Goal: Information Seeking & Learning: Check status

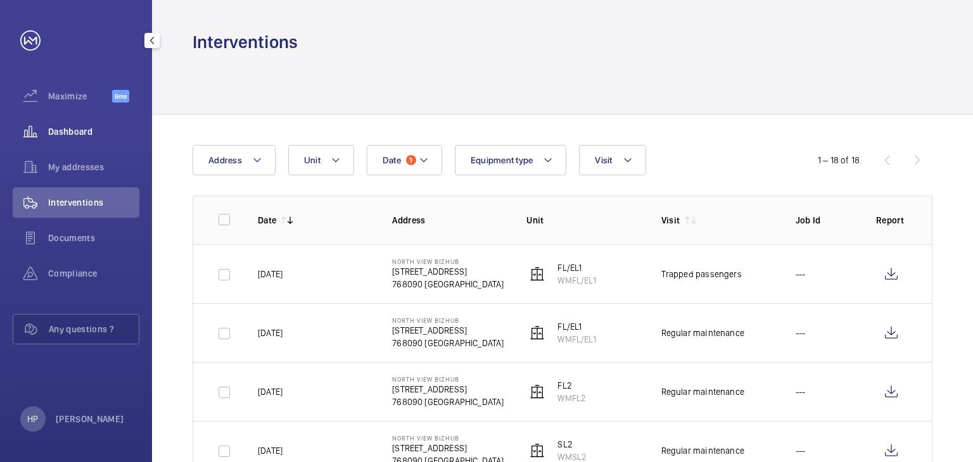
click at [92, 120] on div "Dashboard" at bounding box center [76, 132] width 127 height 30
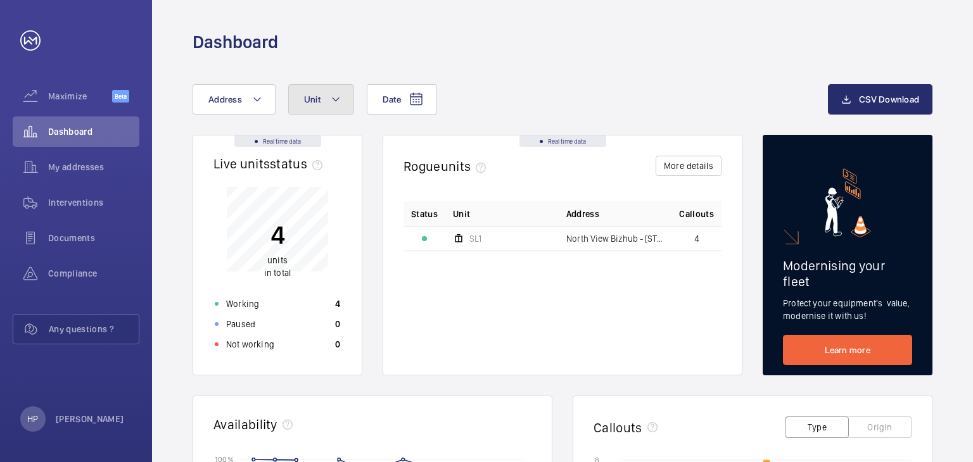
click at [322, 103] on button "Unit" at bounding box center [321, 99] width 66 height 30
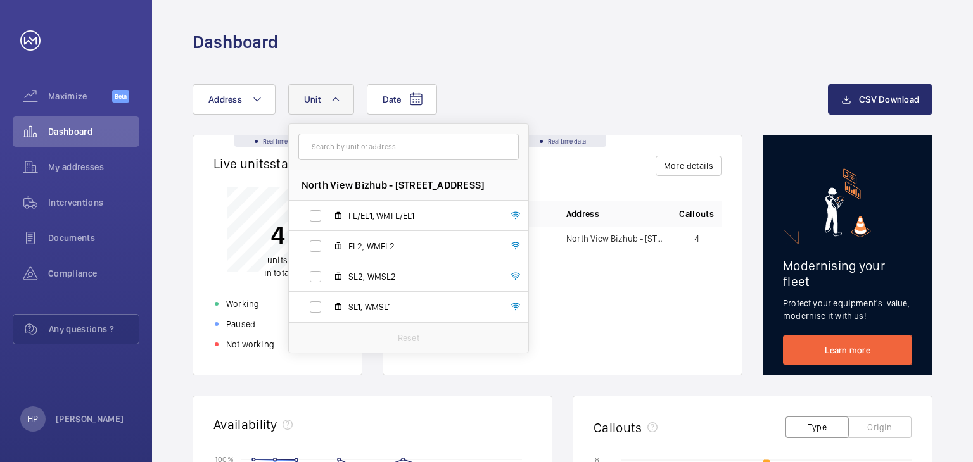
click at [323, 103] on button "Unit" at bounding box center [321, 99] width 66 height 30
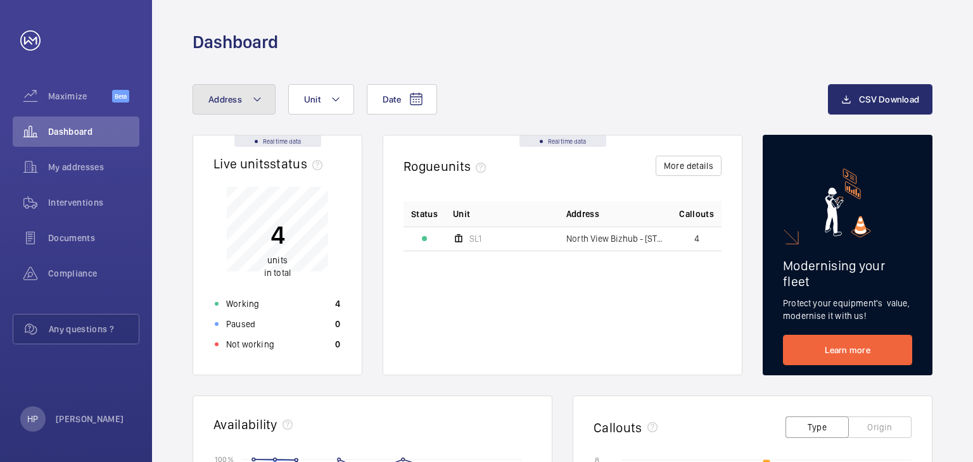
click at [256, 97] on mat-icon at bounding box center [257, 99] width 10 height 15
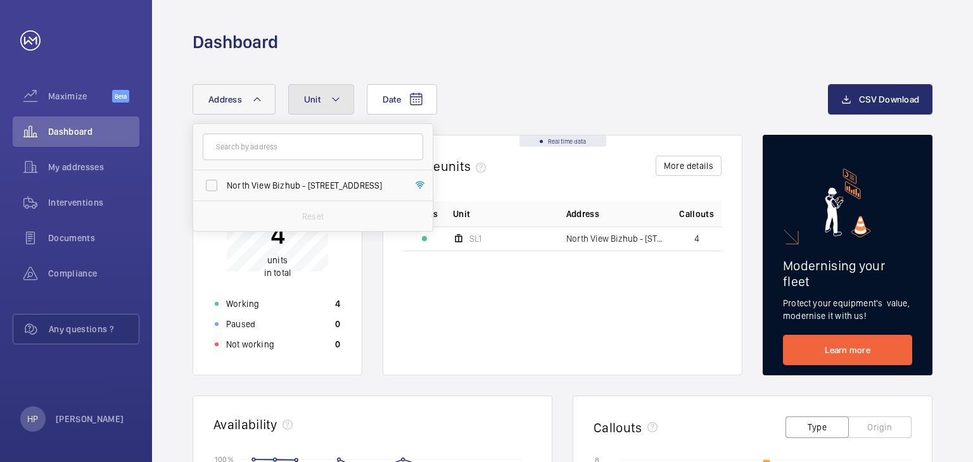
click at [304, 97] on span "Unit" at bounding box center [312, 99] width 16 height 10
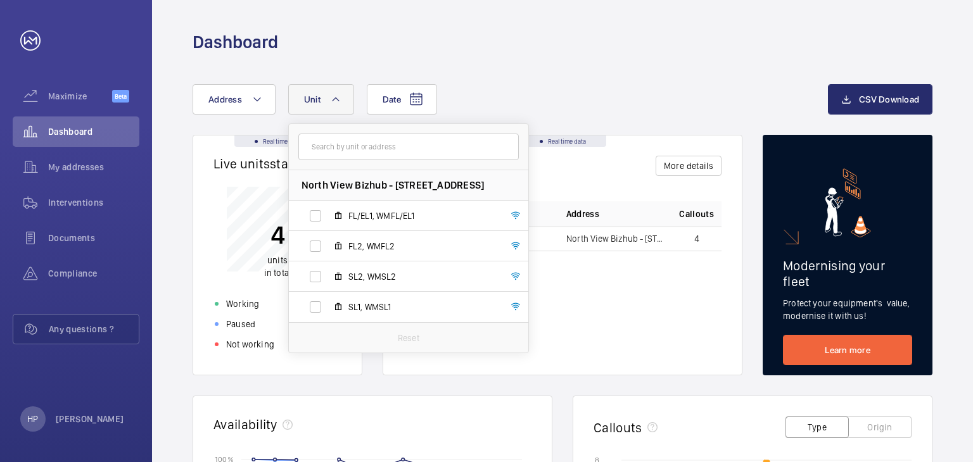
click at [462, 102] on div "Date Address [STREET_ADDRESS]/EL1, WMFL/EL1 FL2, WMFL2 SL2, WMSL2 SL1, WMSL1 Re…" at bounding box center [510, 99] width 635 height 30
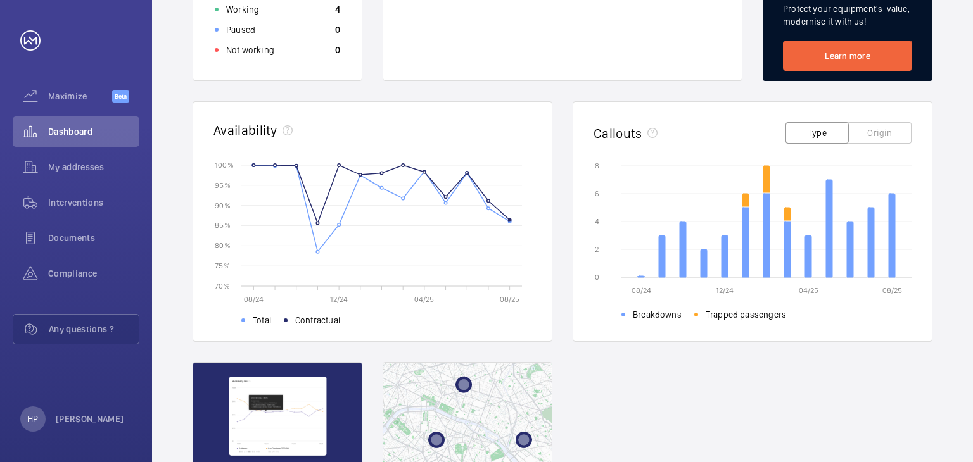
scroll to position [149, 0]
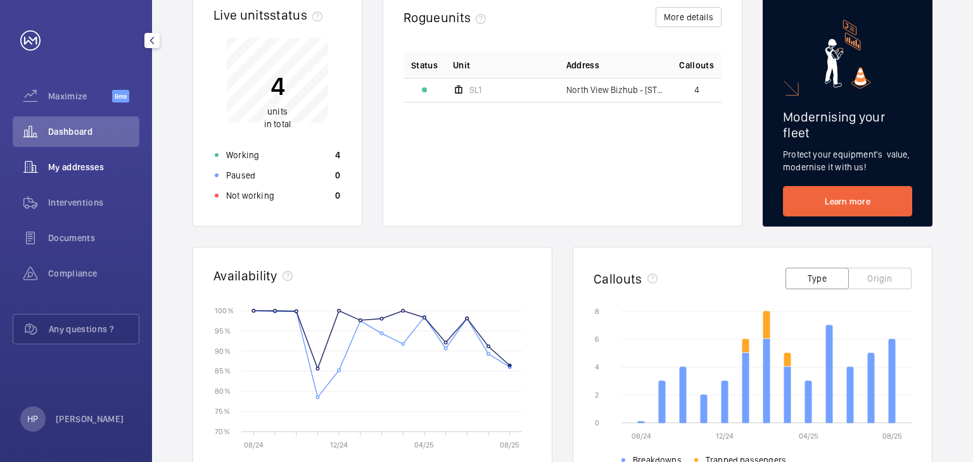
click at [100, 167] on span "My addresses" at bounding box center [93, 167] width 91 height 13
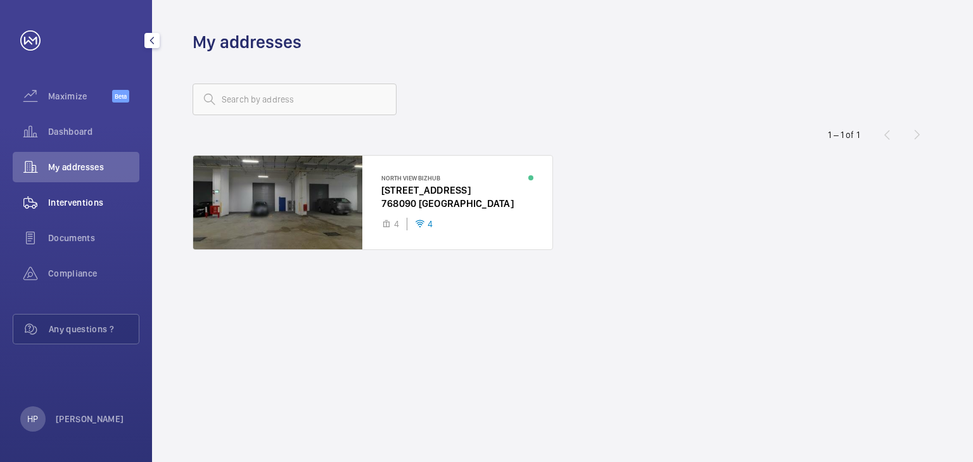
click at [101, 200] on span "Interventions" at bounding box center [93, 202] width 91 height 13
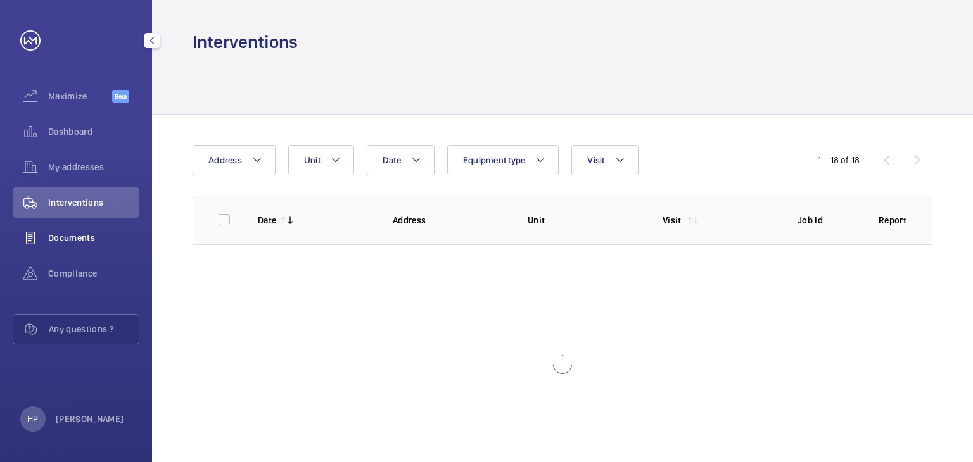
click at [103, 249] on div "Documents" at bounding box center [76, 238] width 127 height 30
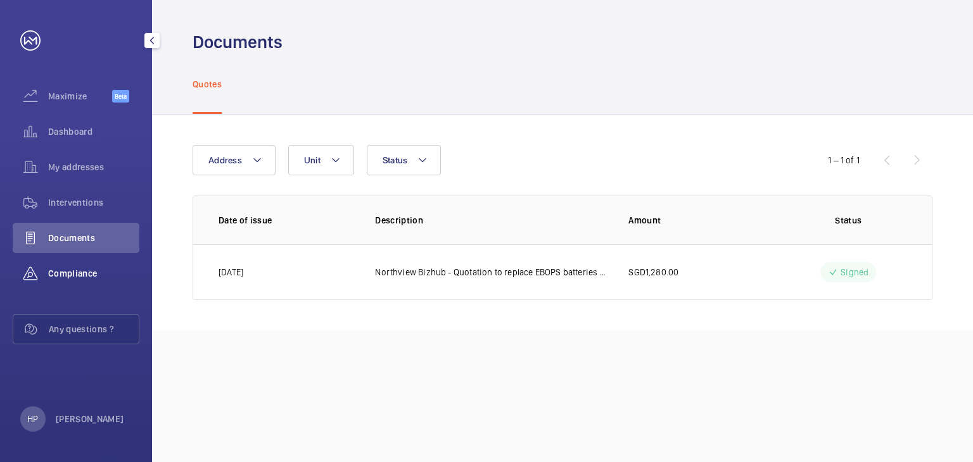
click at [89, 272] on span "Compliance" at bounding box center [93, 273] width 91 height 13
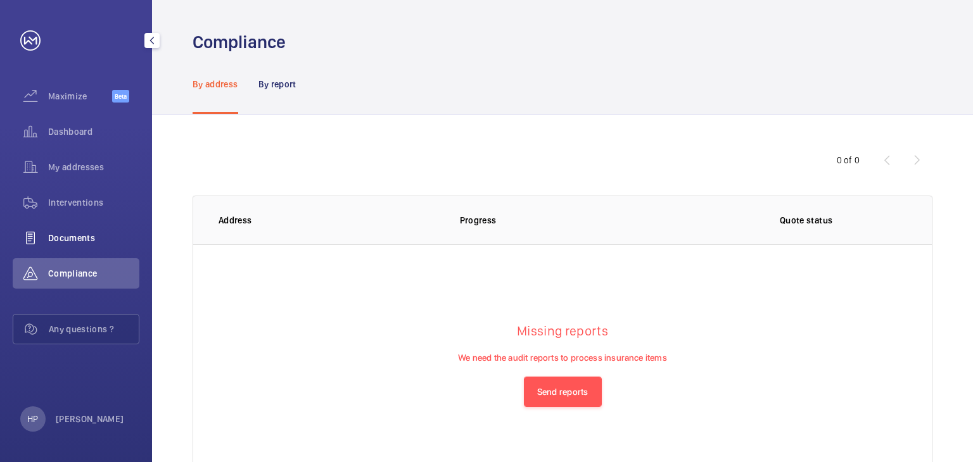
click at [91, 224] on div "Documents" at bounding box center [76, 238] width 127 height 30
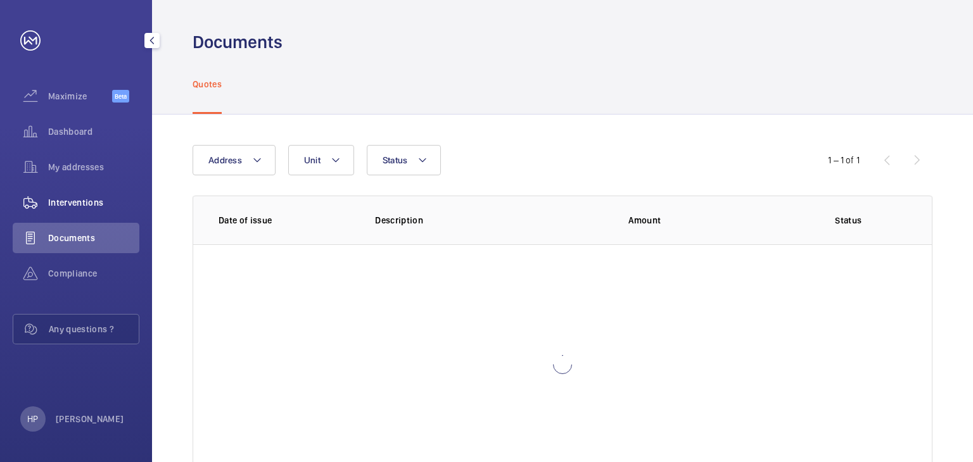
click at [92, 203] on span "Interventions" at bounding box center [93, 202] width 91 height 13
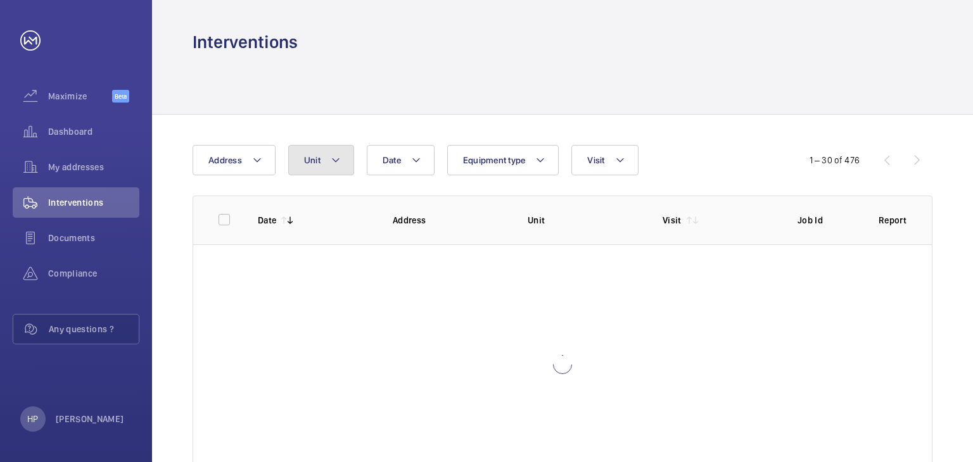
click at [334, 170] on button "Unit" at bounding box center [321, 160] width 66 height 30
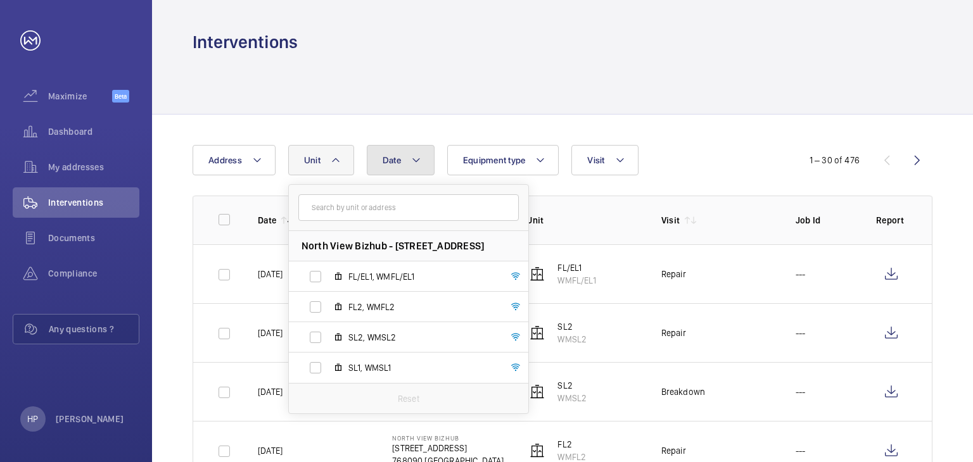
click at [378, 167] on button "Date" at bounding box center [401, 160] width 68 height 30
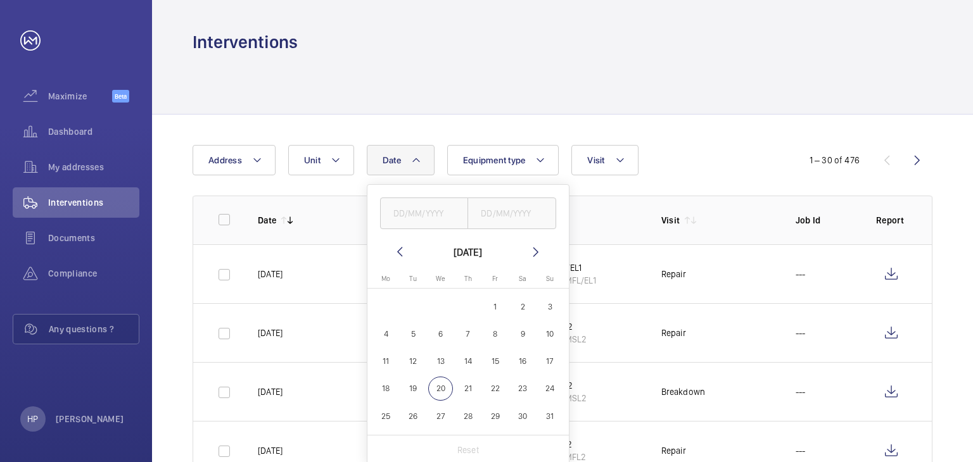
click at [499, 296] on span "1" at bounding box center [495, 307] width 25 height 25
type input "[DATE]"
click at [497, 220] on input "text" at bounding box center [511, 214] width 89 height 32
click at [443, 385] on span "20" at bounding box center [440, 389] width 25 height 25
type input "[DATE]"
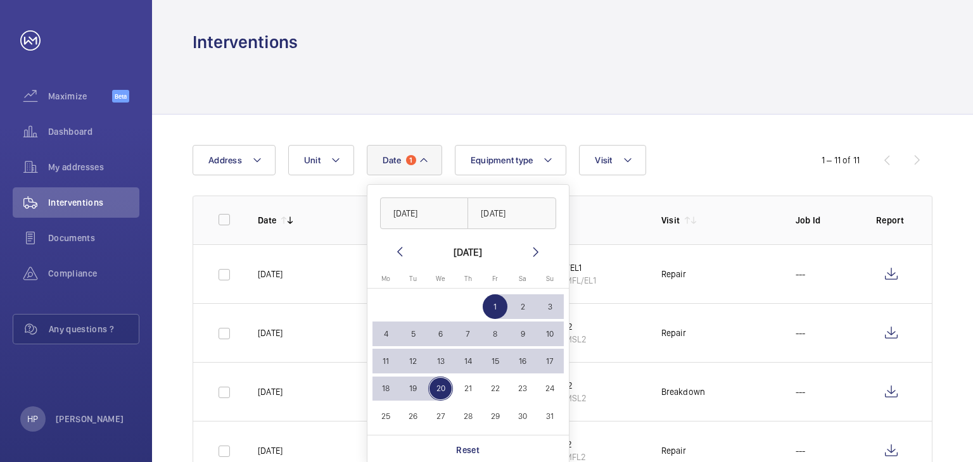
click at [616, 415] on td "SL2 WMSL2" at bounding box center [573, 391] width 134 height 59
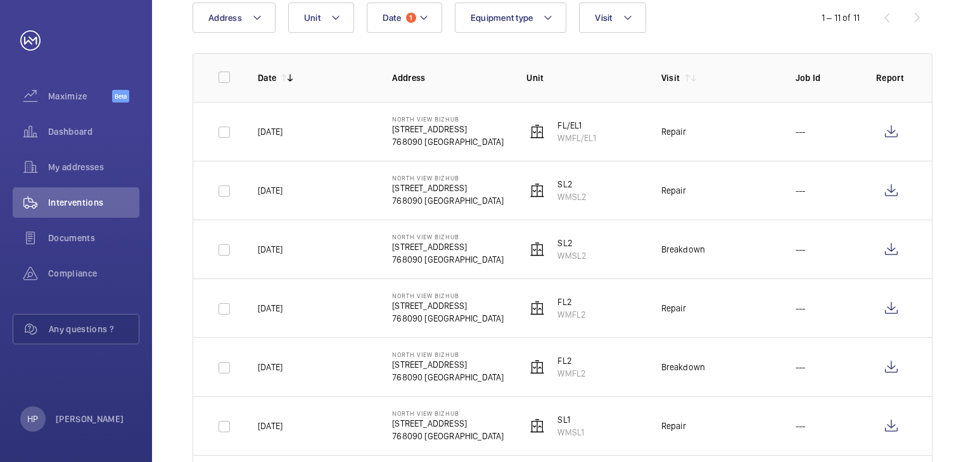
scroll to position [79, 0]
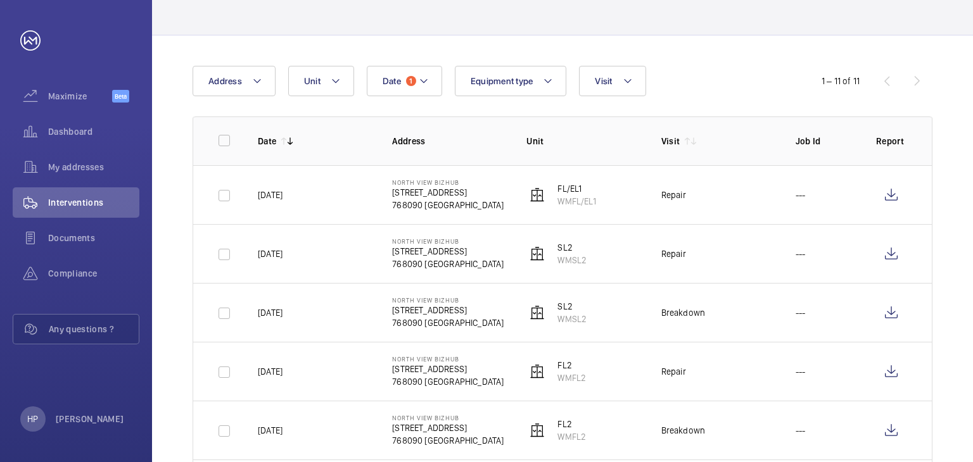
click at [291, 145] on mat-icon at bounding box center [290, 141] width 10 height 10
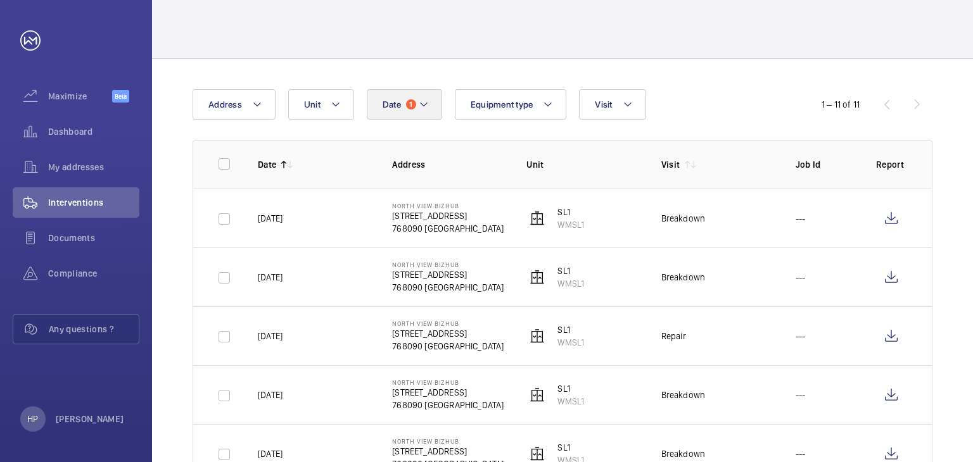
scroll to position [16, 0]
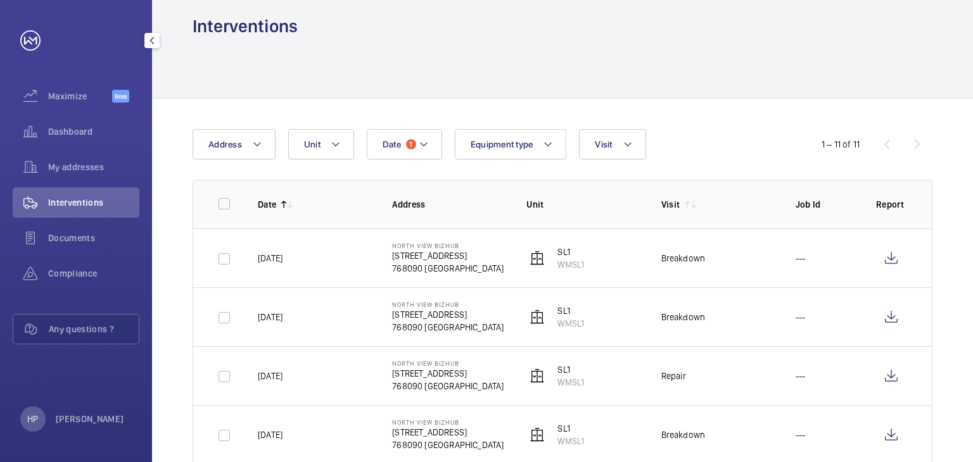
drag, startPoint x: 72, startPoint y: 105, endPoint x: 89, endPoint y: 115, distance: 19.7
click at [73, 105] on div "Maximize Beta" at bounding box center [76, 96] width 127 height 30
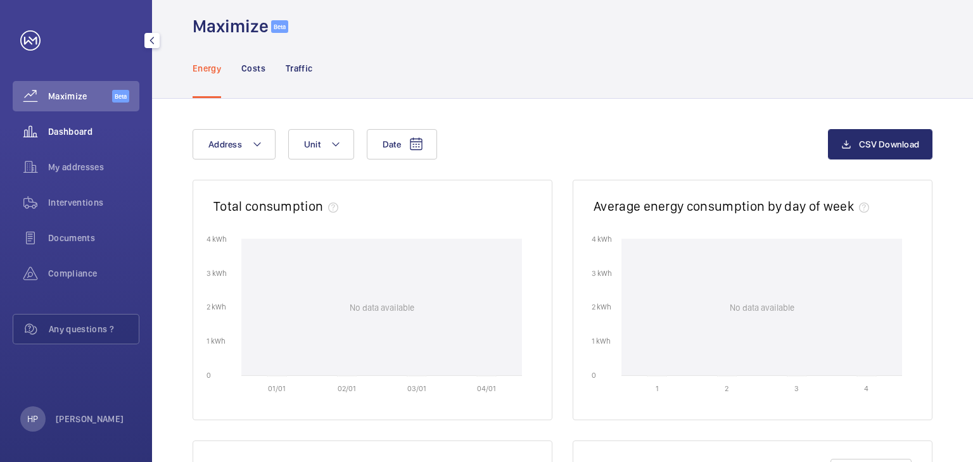
click at [96, 132] on span "Dashboard" at bounding box center [93, 131] width 91 height 13
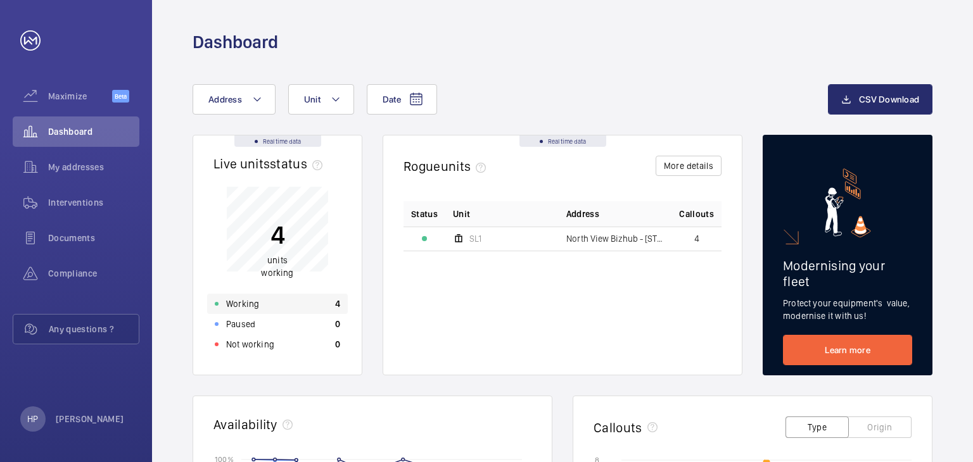
click at [260, 303] on div "Working 4" at bounding box center [277, 304] width 141 height 20
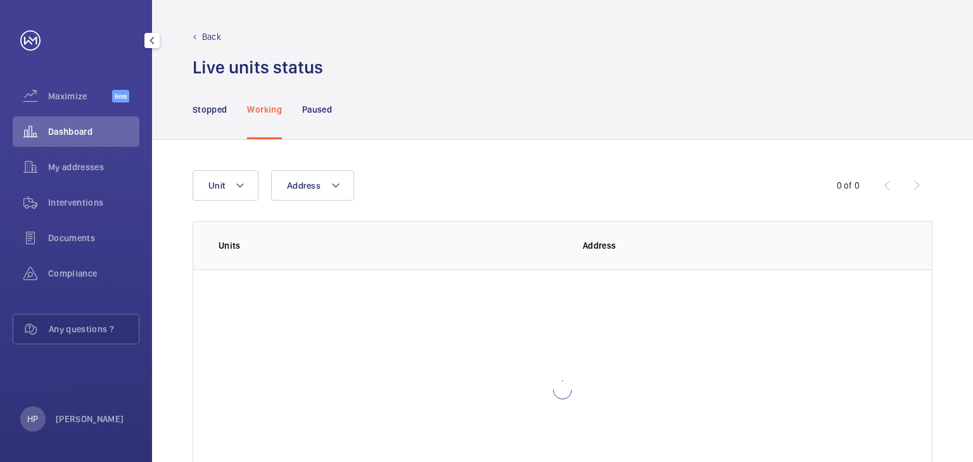
click at [91, 145] on div "Dashboard" at bounding box center [76, 132] width 127 height 30
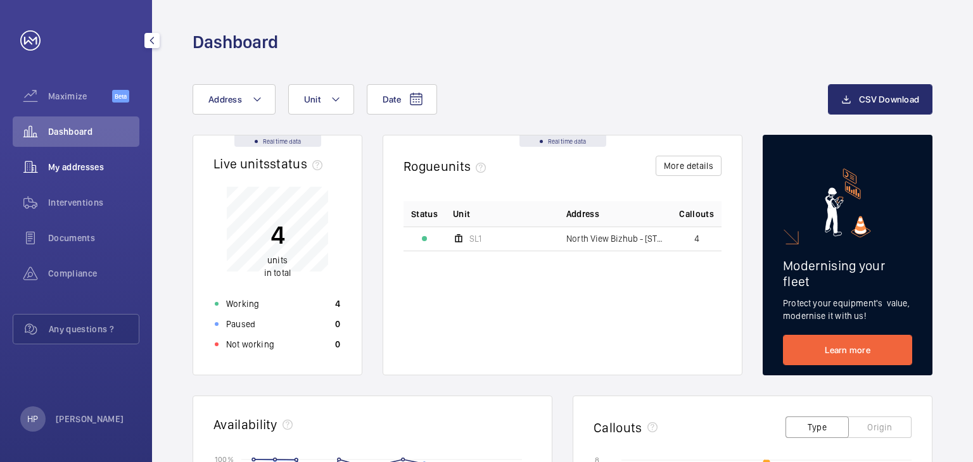
click at [94, 164] on span "My addresses" at bounding box center [93, 167] width 91 height 13
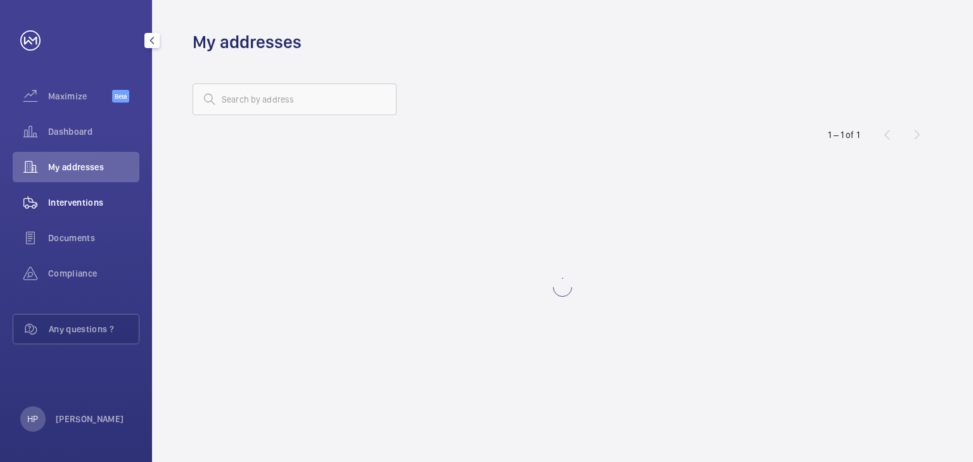
drag, startPoint x: 119, startPoint y: 212, endPoint x: 128, endPoint y: 212, distance: 8.9
click at [124, 213] on div "Interventions" at bounding box center [76, 202] width 127 height 30
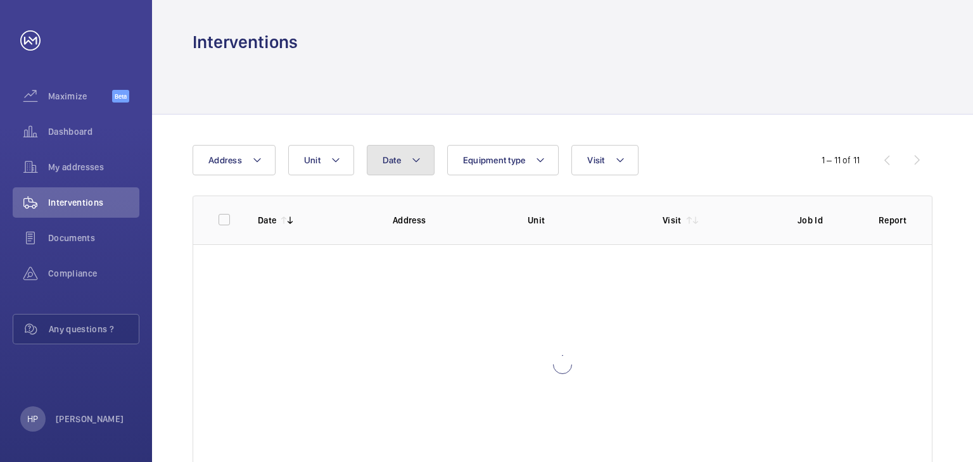
click at [398, 173] on button "Date" at bounding box center [401, 160] width 68 height 30
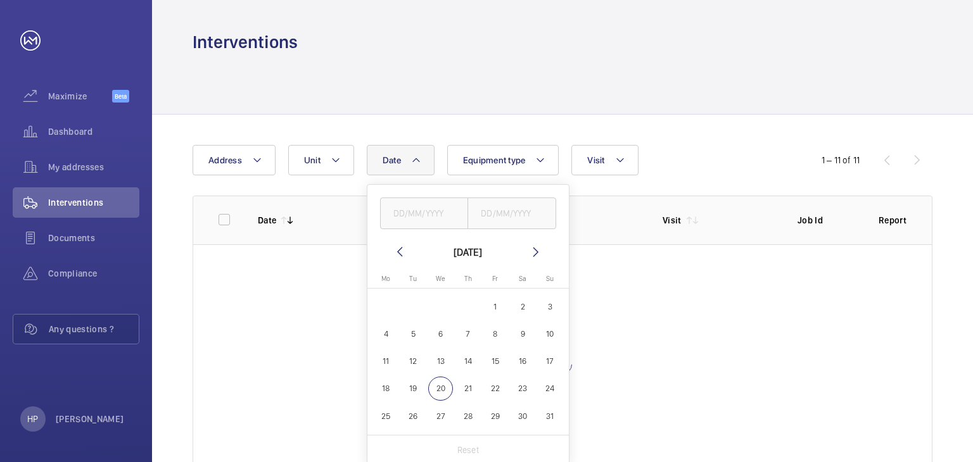
click at [496, 306] on span "1" at bounding box center [495, 307] width 25 height 25
type input "[DATE]"
click at [443, 388] on span "20" at bounding box center [440, 389] width 25 height 25
type input "[DATE]"
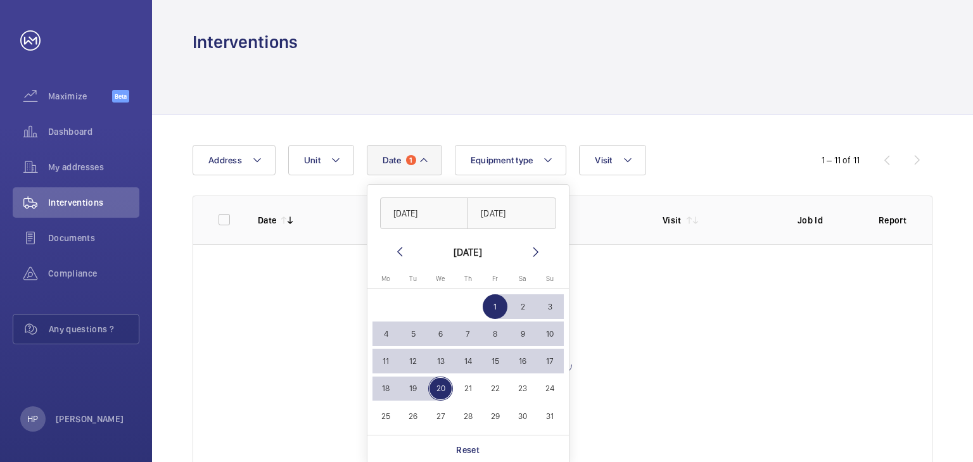
click at [621, 405] on div at bounding box center [562, 364] width 739 height 241
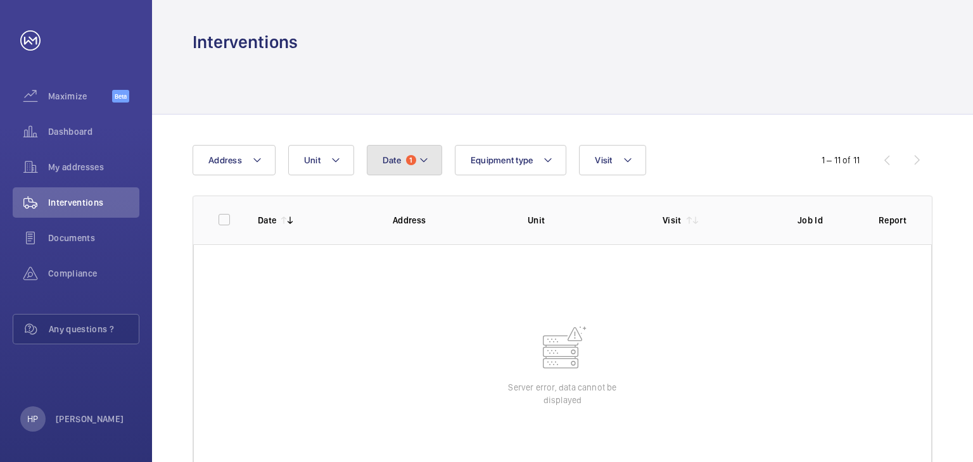
click at [419, 168] on button "Date 1" at bounding box center [404, 160] width 75 height 30
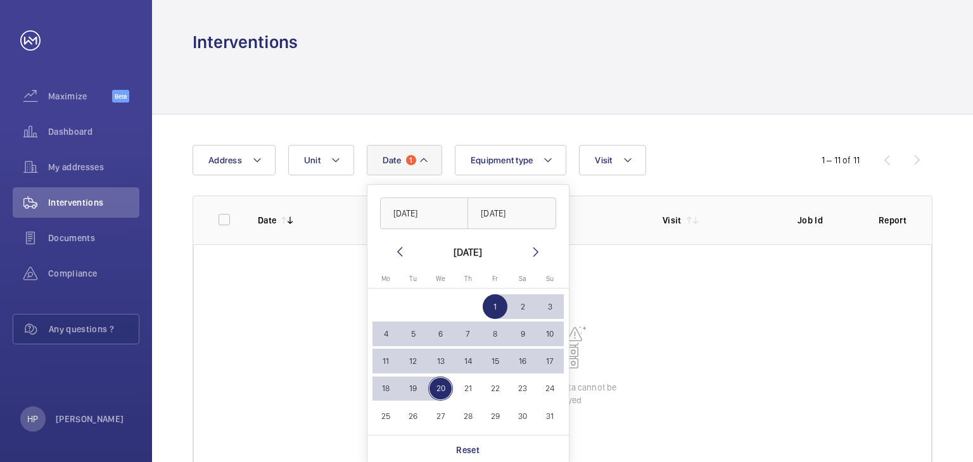
click at [493, 299] on span "1" at bounding box center [495, 307] width 25 height 25
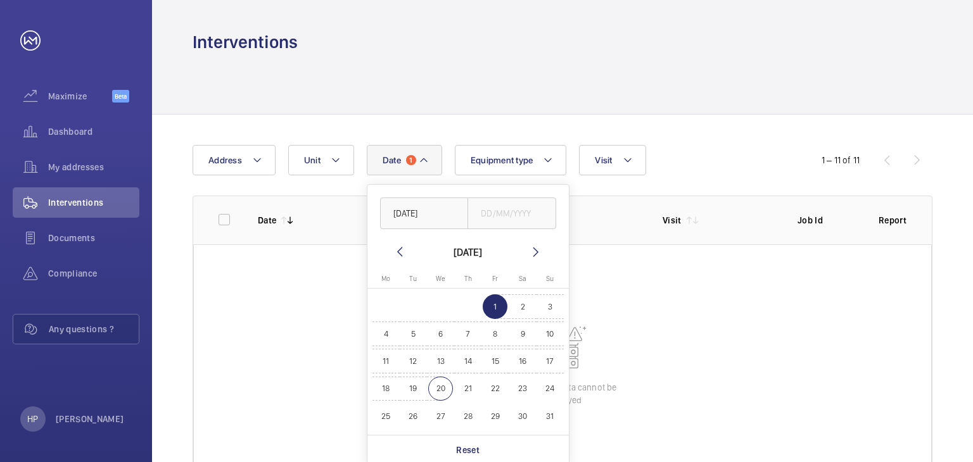
drag, startPoint x: 447, startPoint y: 388, endPoint x: 448, endPoint y: 381, distance: 7.8
click at [447, 387] on span "20" at bounding box center [440, 389] width 25 height 25
type input "[DATE]"
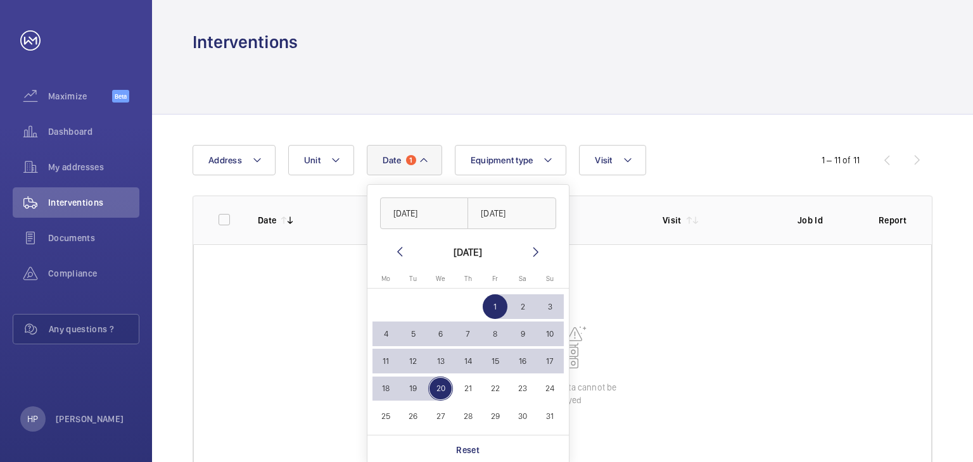
click at [641, 355] on wm-front-table-error "Server error, data cannot be displayed" at bounding box center [562, 364] width 739 height 241
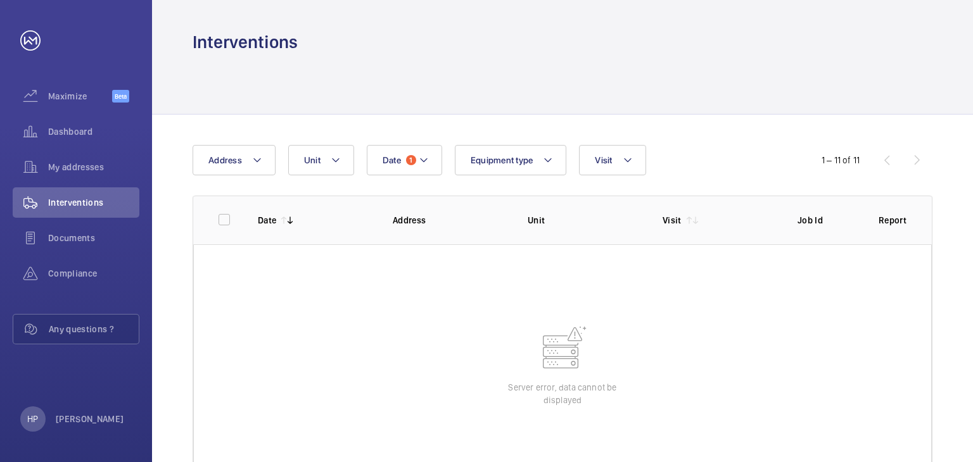
click at [431, 177] on wm-front-table "Date 1 Address Unit Equipment type Visit 1 – 11 of 11 Date Address Unit Visit J…" at bounding box center [563, 315] width 740 height 340
click at [431, 170] on button "Date 1" at bounding box center [404, 160] width 75 height 30
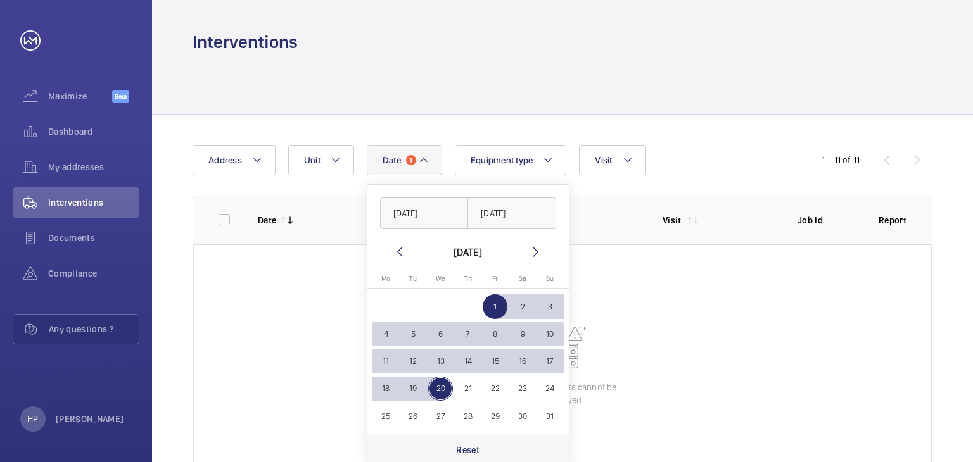
click at [499, 441] on div "Reset" at bounding box center [467, 450] width 201 height 30
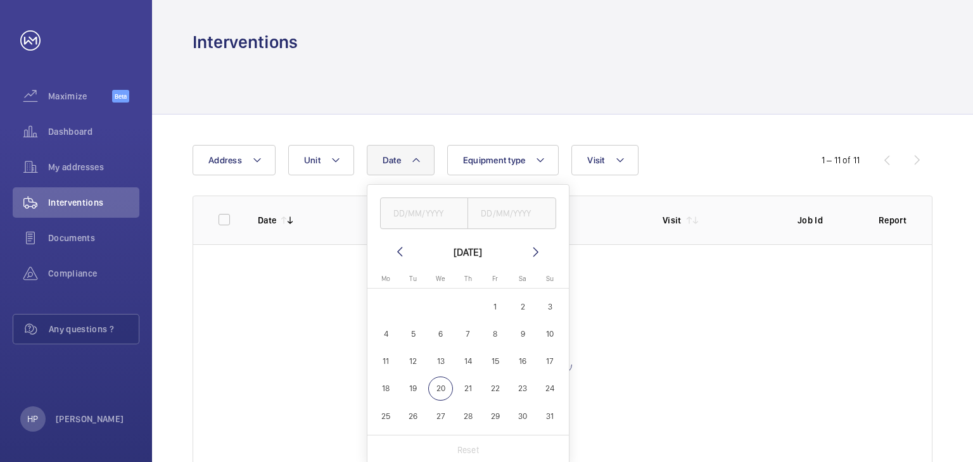
click at [459, 231] on div "[DATE] [DATE] Mo [DATE] Tu [DATE] We [DATE] Th [DATE] Fr [DATE] Sa [DATE] [DATE…" at bounding box center [467, 325] width 201 height 281
click at [410, 239] on div "[DATE] [DATE] Mo [DATE] Tu [DATE] We [DATE] Th [DATE] Fr [DATE] Sa [DATE] [DATE…" at bounding box center [467, 325] width 201 height 281
click at [398, 251] on mat-icon at bounding box center [399, 251] width 15 height 15
click at [400, 257] on mat-icon at bounding box center [399, 251] width 15 height 15
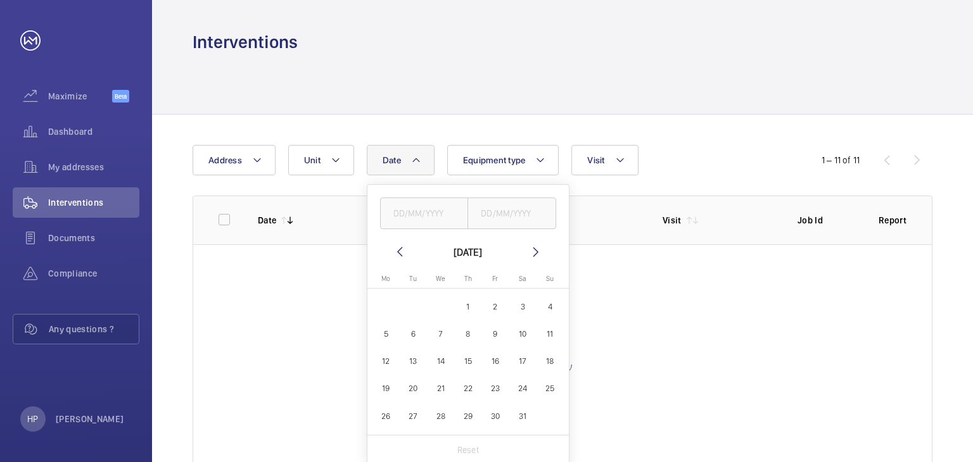
click at [526, 252] on wm-front-date-range-picker-header "[DATE]" at bounding box center [467, 251] width 151 height 15
click at [531, 252] on mat-icon at bounding box center [535, 251] width 15 height 15
click at [532, 252] on mat-icon at bounding box center [535, 251] width 15 height 15
click at [492, 314] on span "1" at bounding box center [495, 307] width 25 height 25
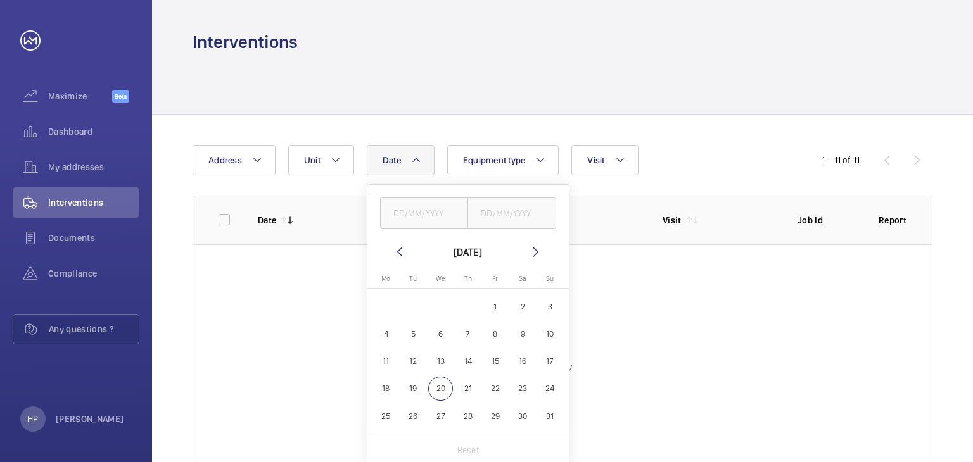
type input "[DATE]"
click at [436, 390] on span "20" at bounding box center [440, 389] width 25 height 25
type input "[DATE]"
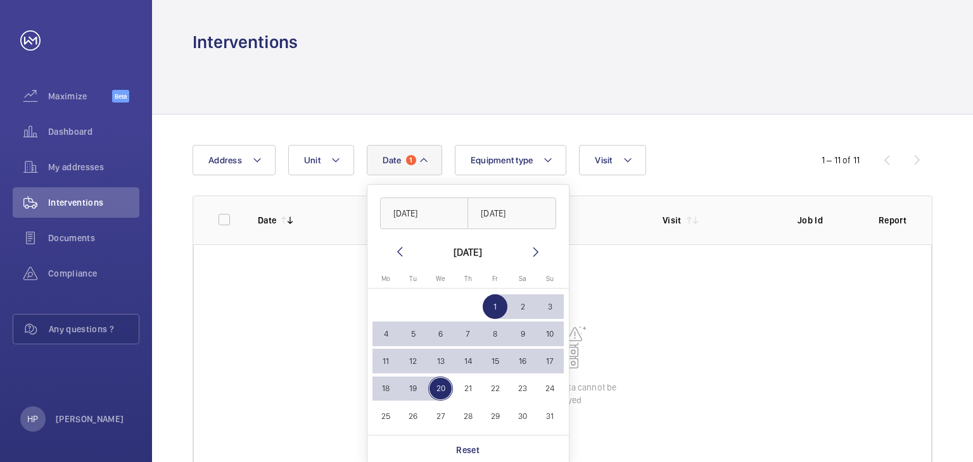
click at [653, 391] on wm-front-table-error "Server error, data cannot be displayed" at bounding box center [562, 364] width 739 height 241
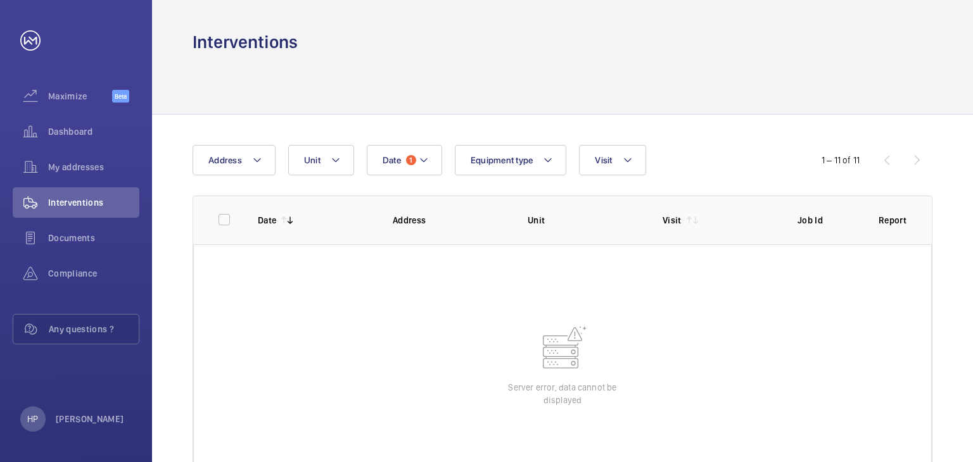
drag, startPoint x: 637, startPoint y: 329, endPoint x: 635, endPoint y: 322, distance: 7.2
click at [636, 325] on wm-front-table-error "Server error, data cannot be displayed" at bounding box center [562, 364] width 739 height 241
click at [82, 262] on div "Compliance" at bounding box center [76, 273] width 127 height 30
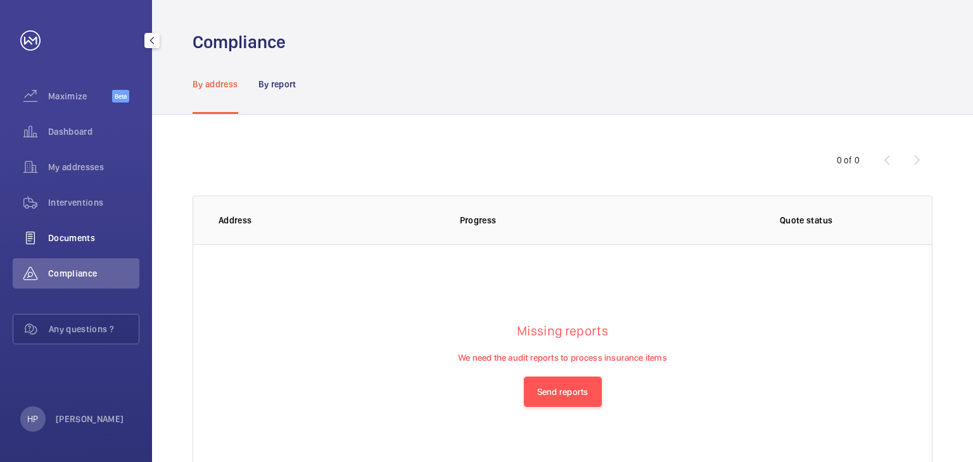
click at [79, 236] on span "Documents" at bounding box center [93, 238] width 91 height 13
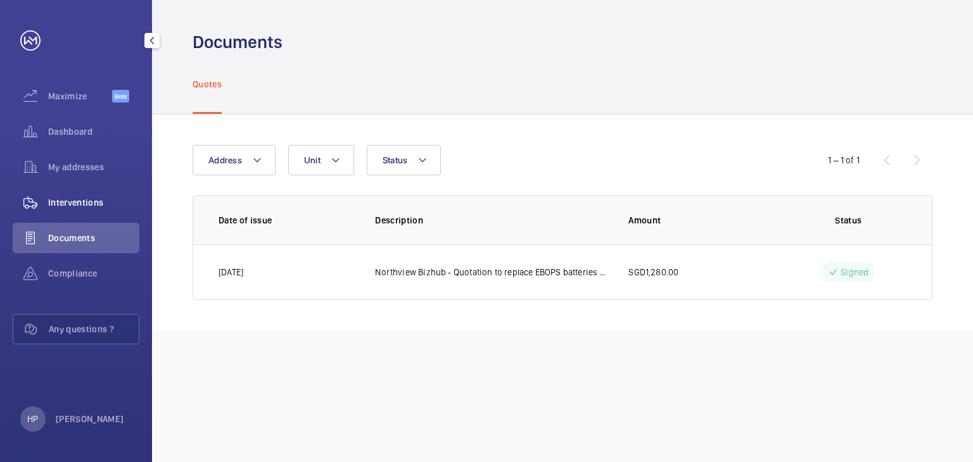
click at [73, 193] on div "Interventions" at bounding box center [76, 202] width 127 height 30
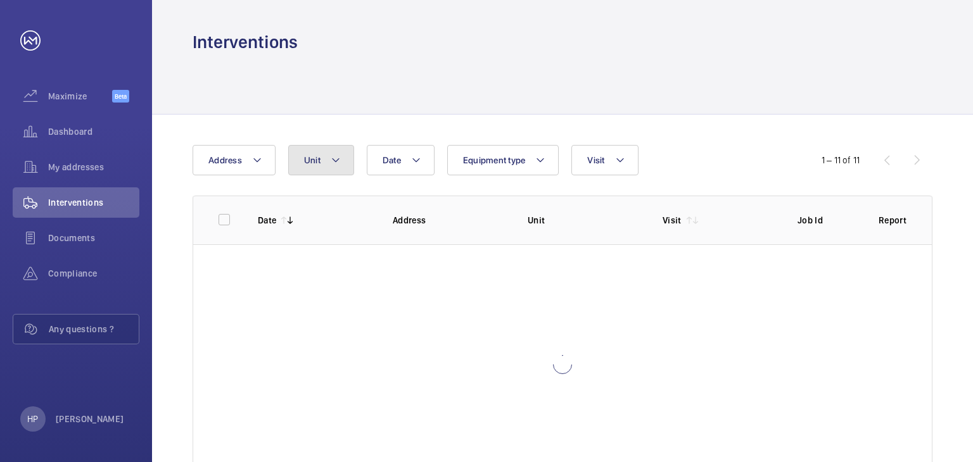
click at [324, 168] on button "Unit" at bounding box center [321, 160] width 66 height 30
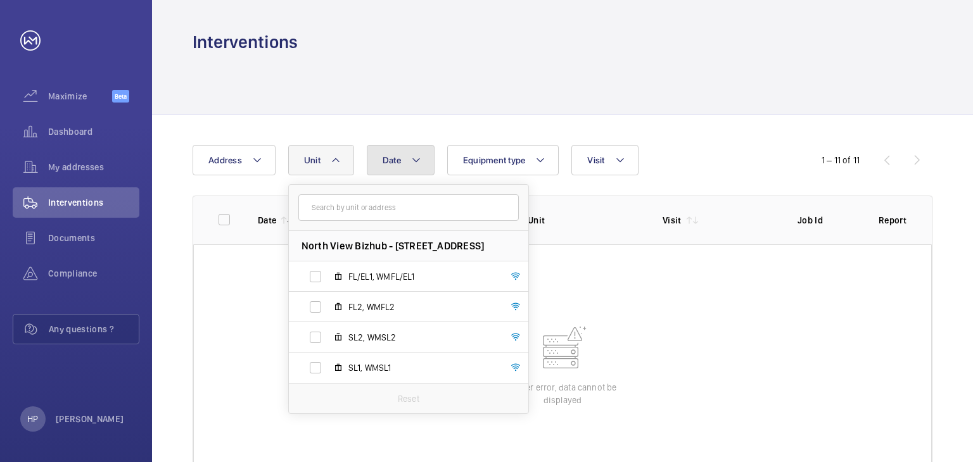
click at [416, 170] on button "Date" at bounding box center [401, 160] width 68 height 30
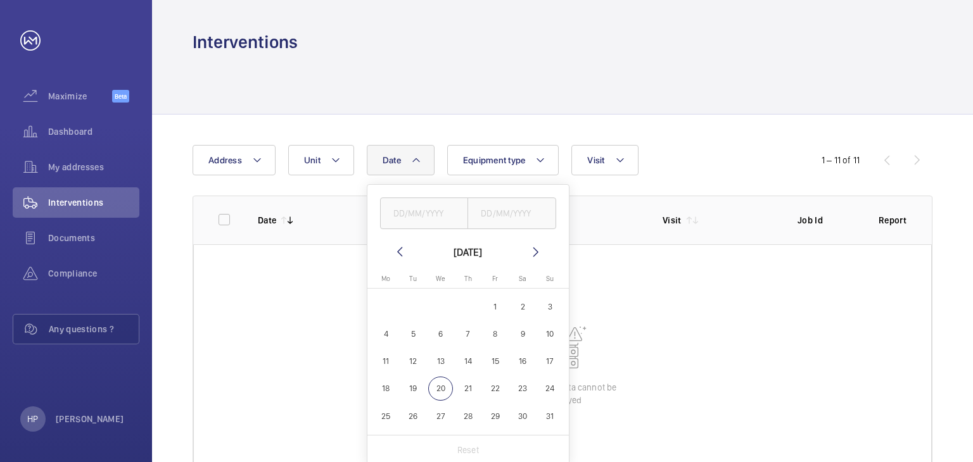
click at [570, 204] on th "Unit" at bounding box center [574, 220] width 135 height 49
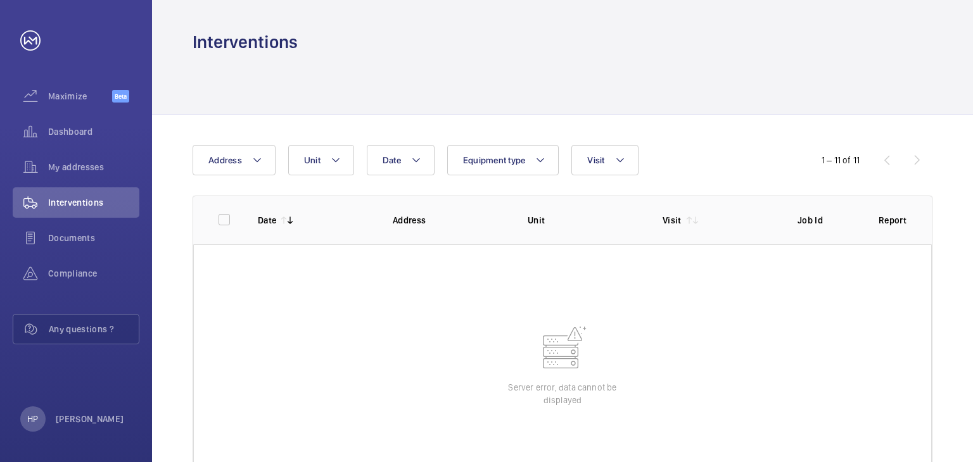
click at [597, 336] on wm-front-table-error "Server error, data cannot be displayed" at bounding box center [562, 364] width 739 height 241
